Goal: Transaction & Acquisition: Purchase product/service

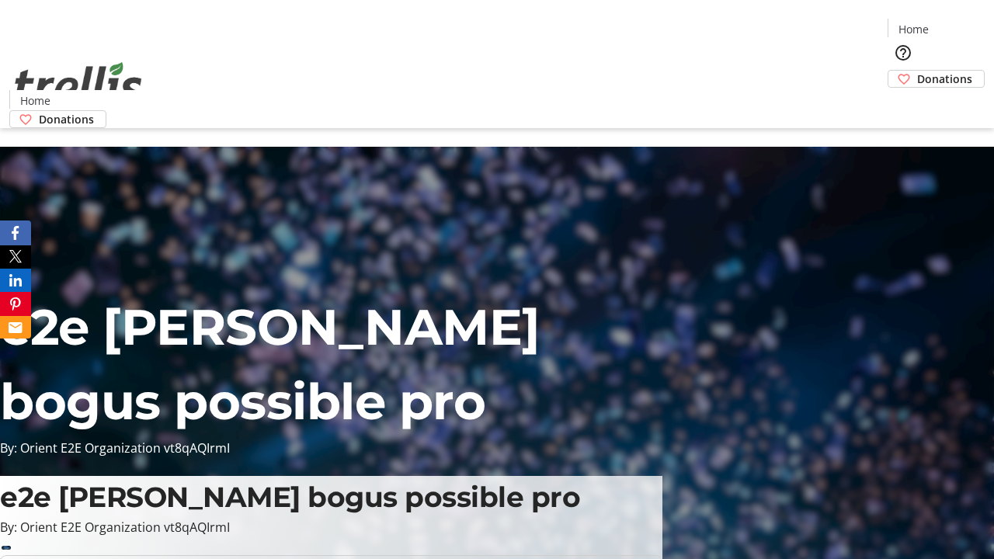
click at [917, 71] on span "Donations" at bounding box center [944, 79] width 55 height 16
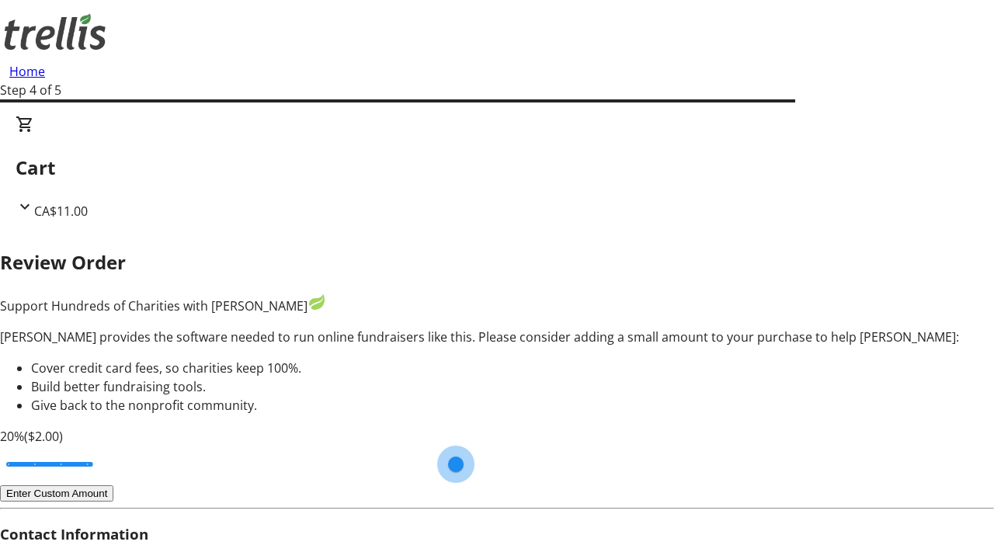
type input "20"
click at [110, 447] on input "Cover fees percentage" at bounding box center [50, 464] width 120 height 34
